Goal: Information Seeking & Learning: Learn about a topic

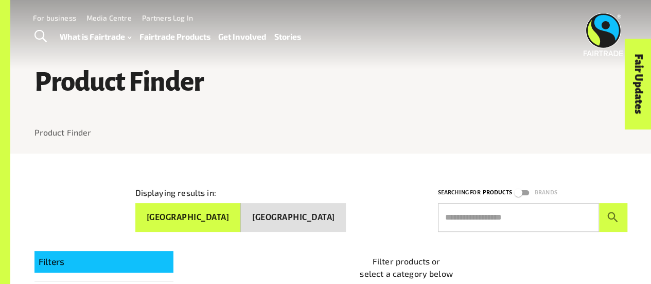
click at [335, 210] on button "[GEOGRAPHIC_DATA]" at bounding box center [293, 217] width 105 height 29
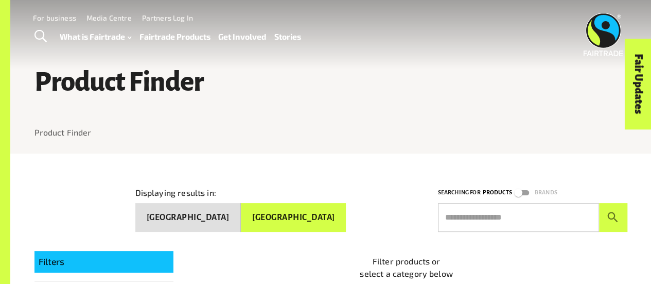
click at [241, 217] on button "[GEOGRAPHIC_DATA]" at bounding box center [188, 217] width 106 height 29
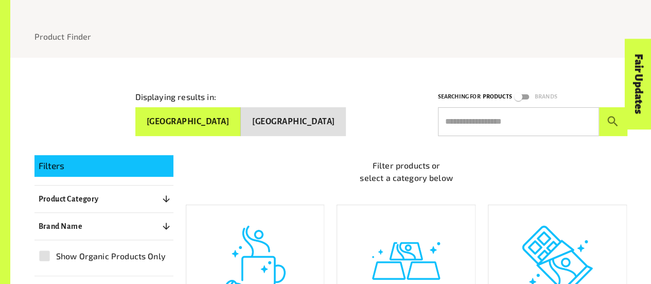
scroll to position [100, 0]
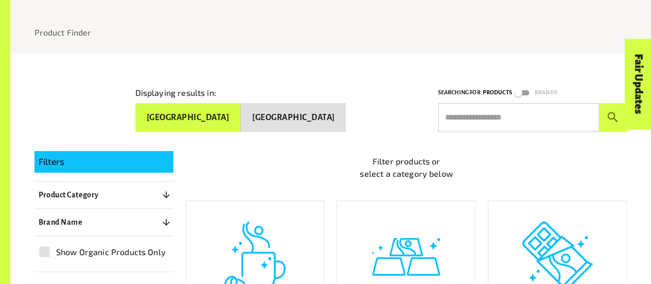
click at [463, 123] on input "text" at bounding box center [518, 117] width 161 height 29
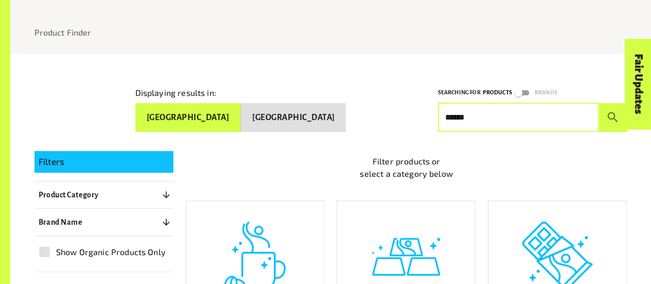
type input "******"
click at [599, 103] on button "submit" at bounding box center [613, 117] width 28 height 29
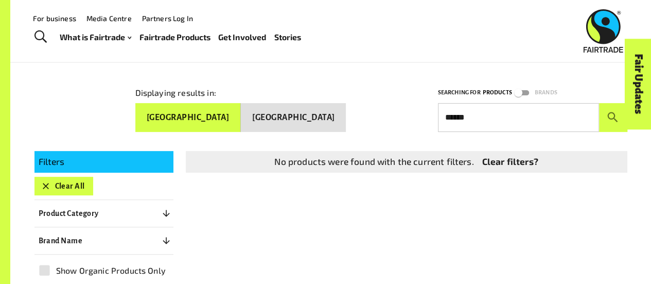
click at [241, 120] on button "[GEOGRAPHIC_DATA]" at bounding box center [188, 117] width 106 height 29
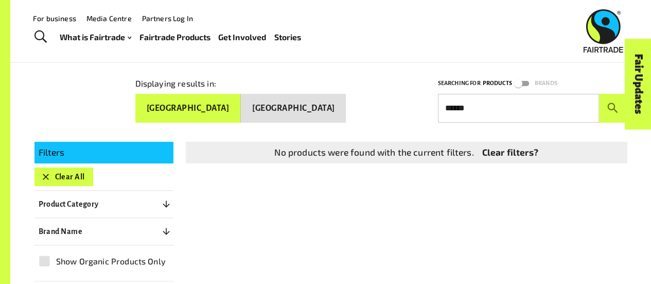
scroll to position [102, 0]
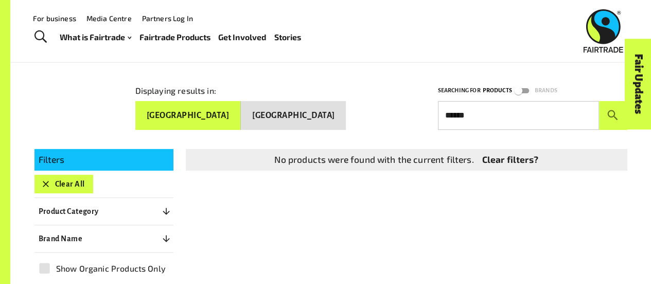
click at [493, 157] on link "Clear filters?" at bounding box center [510, 159] width 56 height 13
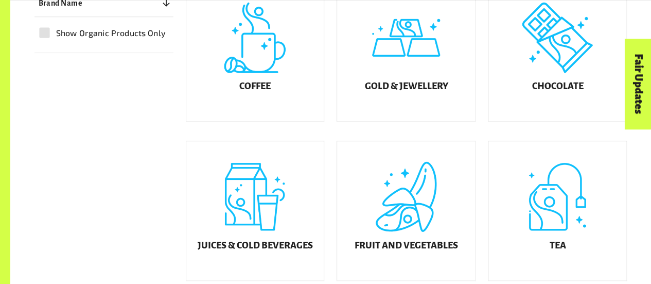
scroll to position [319, 0]
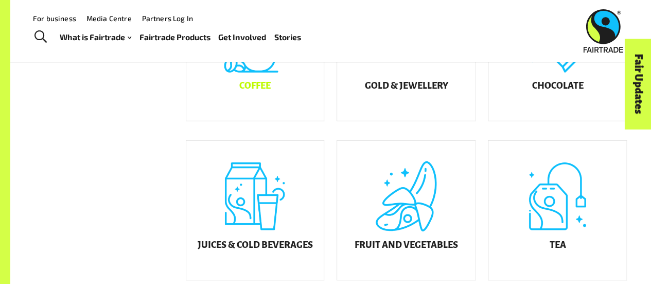
click at [257, 90] on div "Coffee" at bounding box center [255, 50] width 138 height 139
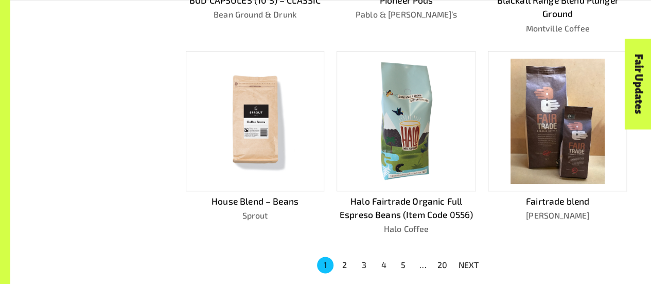
scroll to position [640, 0]
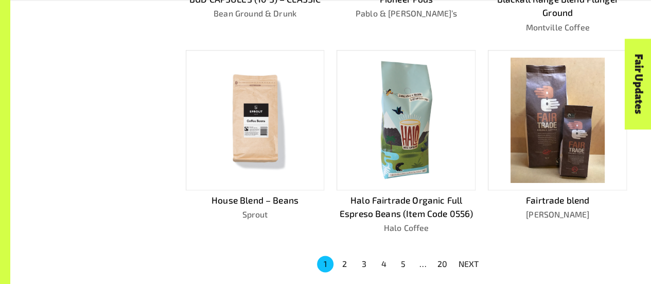
click at [253, 124] on img at bounding box center [255, 120] width 124 height 124
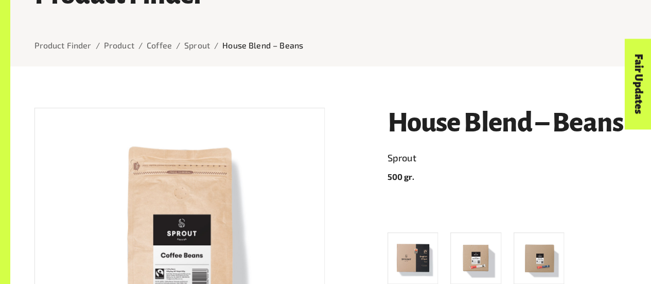
scroll to position [91, 0]
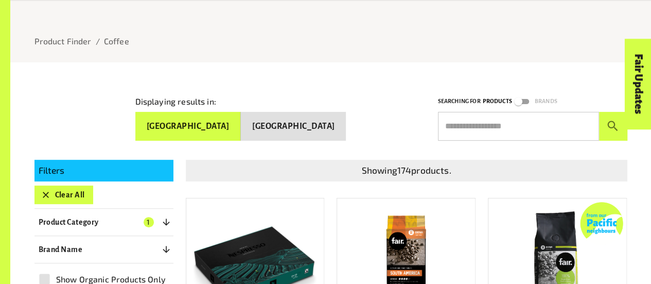
scroll to position [640, 0]
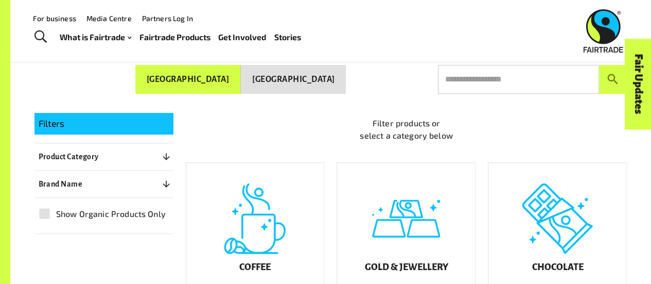
scroll to position [138, 0]
